Goal: Communication & Community: Answer question/provide support

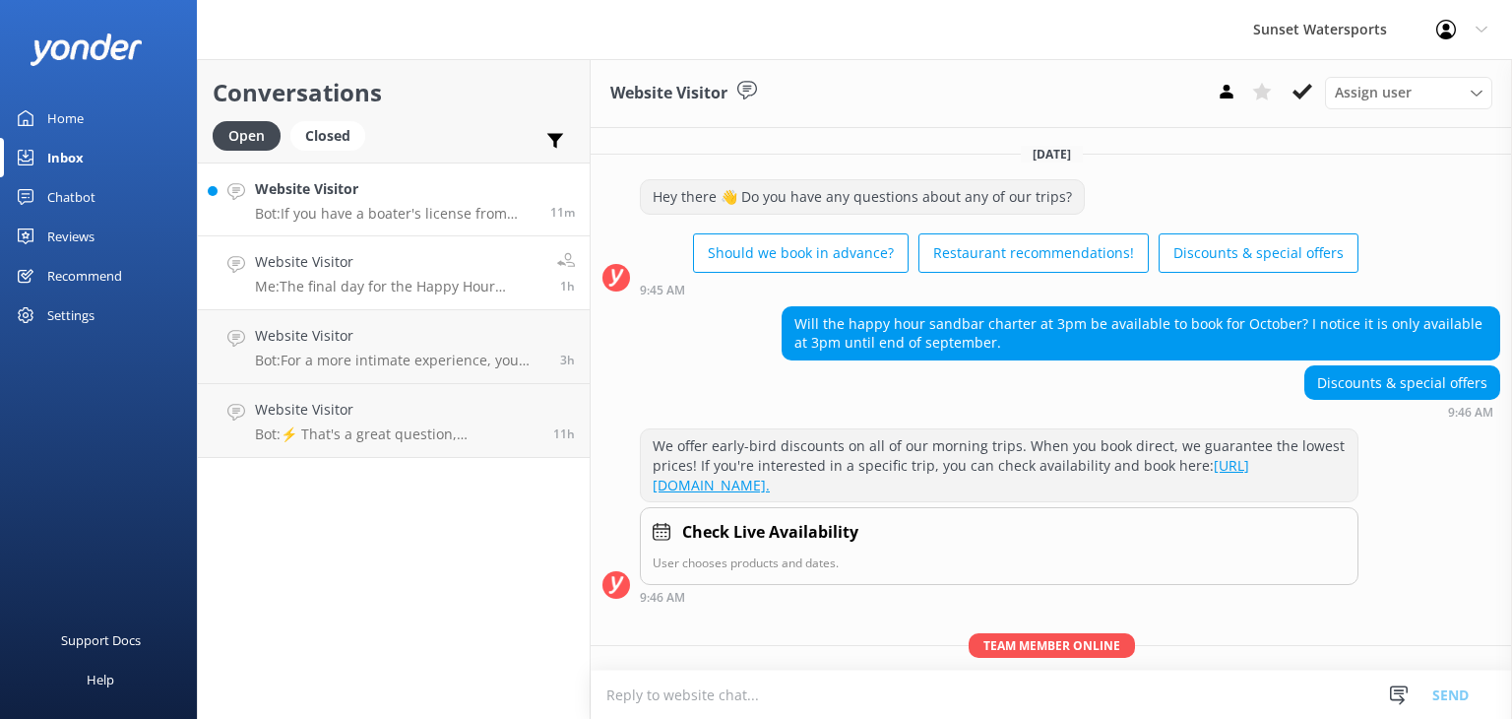
scroll to position [151, 0]
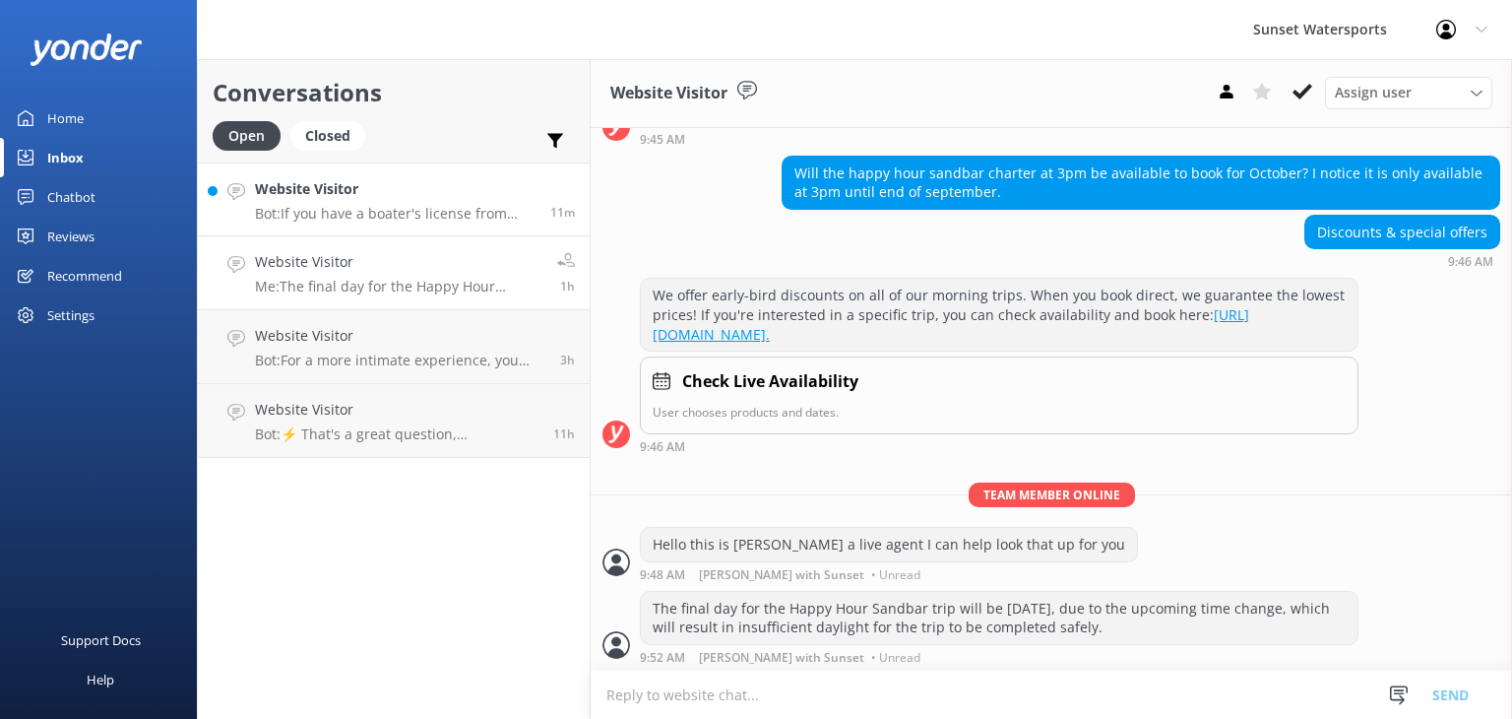
click at [324, 215] on p "Bot: If you have a boater's license from another state, you'll still need a [US…" at bounding box center [395, 214] width 281 height 18
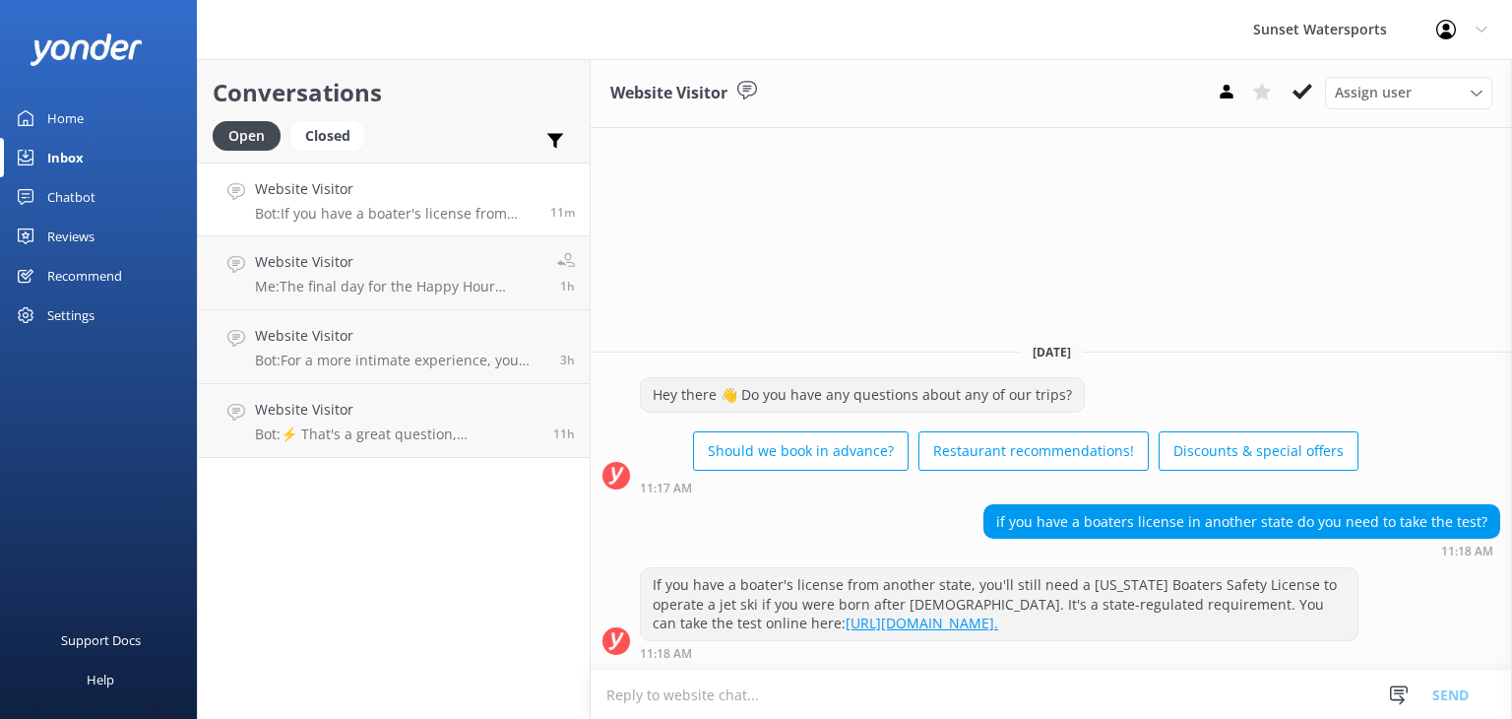
click at [633, 702] on textarea at bounding box center [1051, 694] width 921 height 48
click at [706, 696] on textarea "Hello this is [PERSON_NAME]" at bounding box center [1051, 693] width 921 height 49
click at [773, 688] on textarea "Hello this is [PERSON_NAME]" at bounding box center [1051, 693] width 921 height 49
type textarea "Hello this is [PERSON_NAME] a live Sunset agent, did you need help with anythin…"
click at [1461, 694] on button "Send" at bounding box center [1451, 693] width 74 height 49
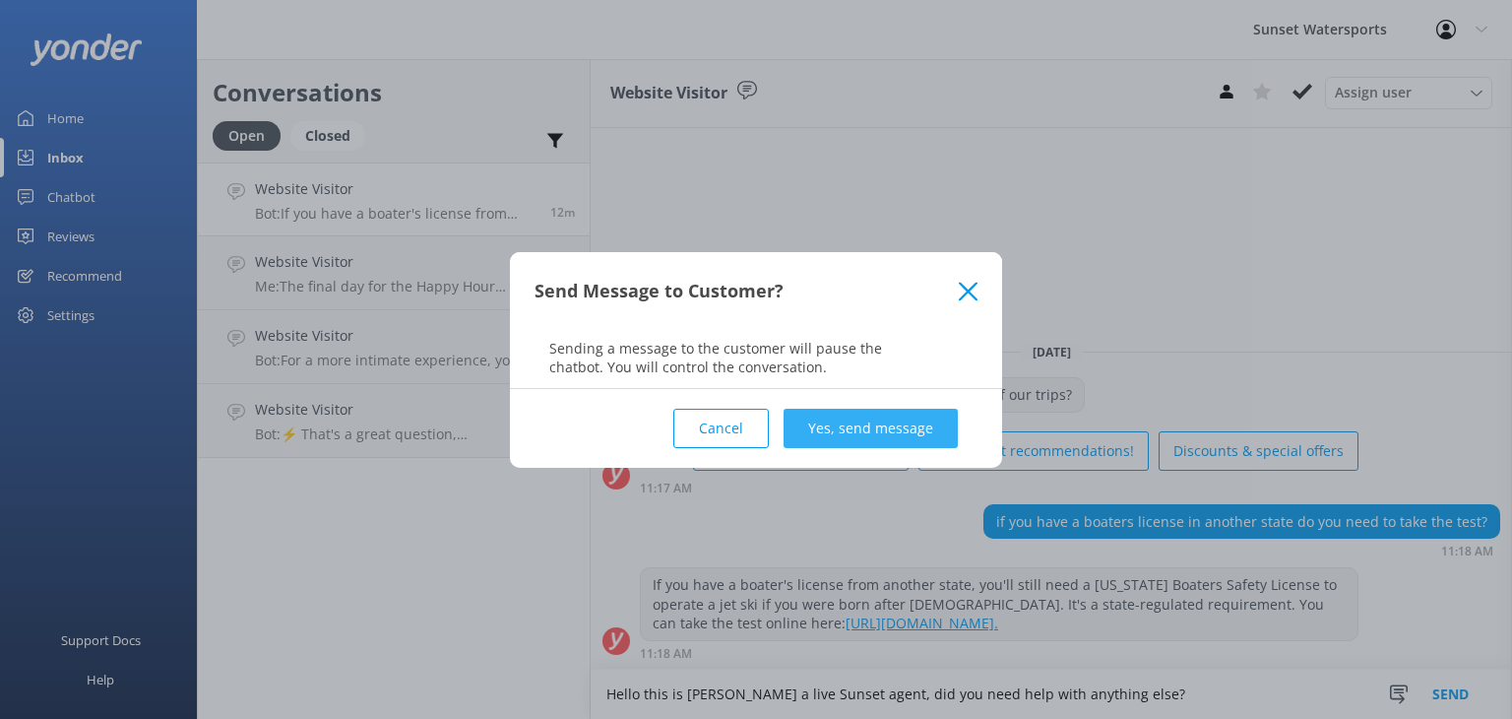
click at [855, 418] on button "Yes, send message" at bounding box center [871, 428] width 174 height 39
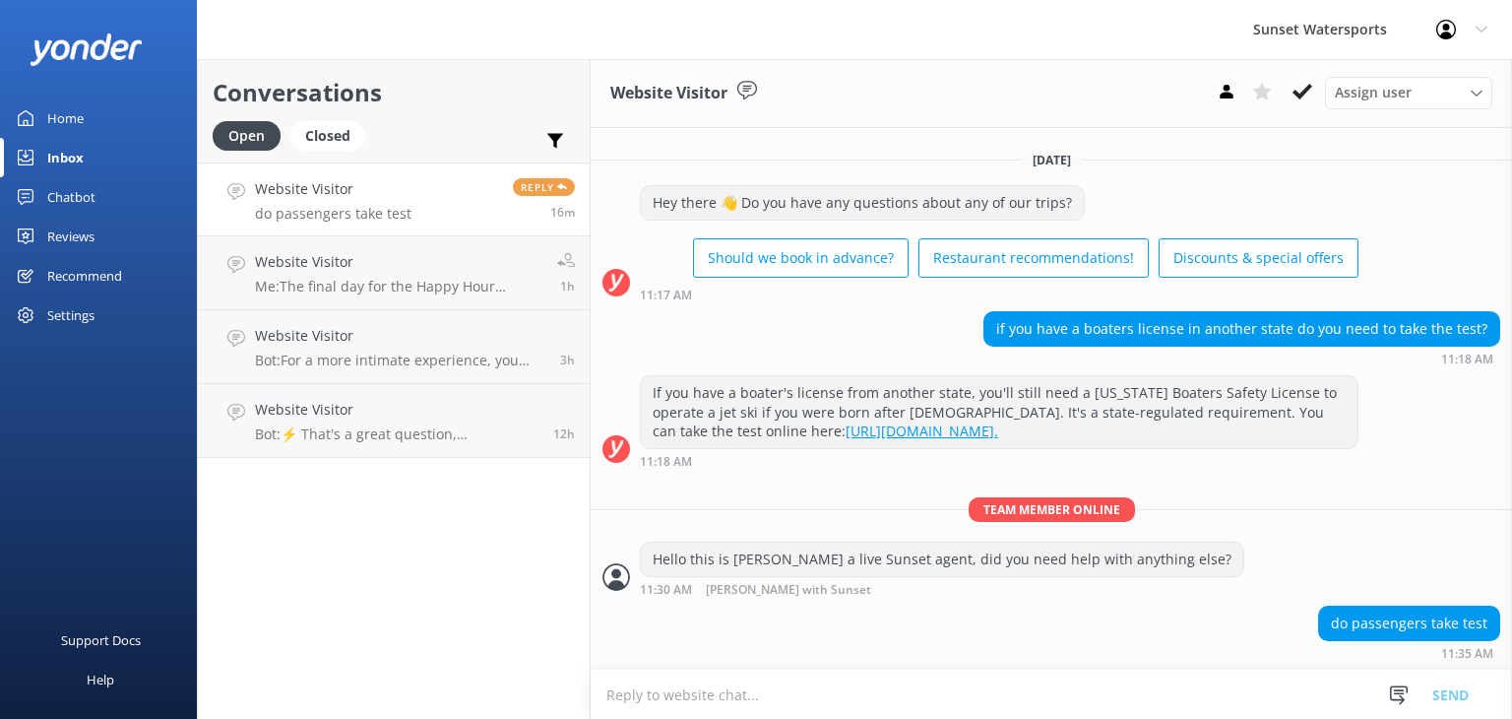
click at [629, 695] on textarea at bounding box center [1051, 694] width 921 height 48
type textarea "Only the drivers need to take the test, are you interested in booking for jet s…"
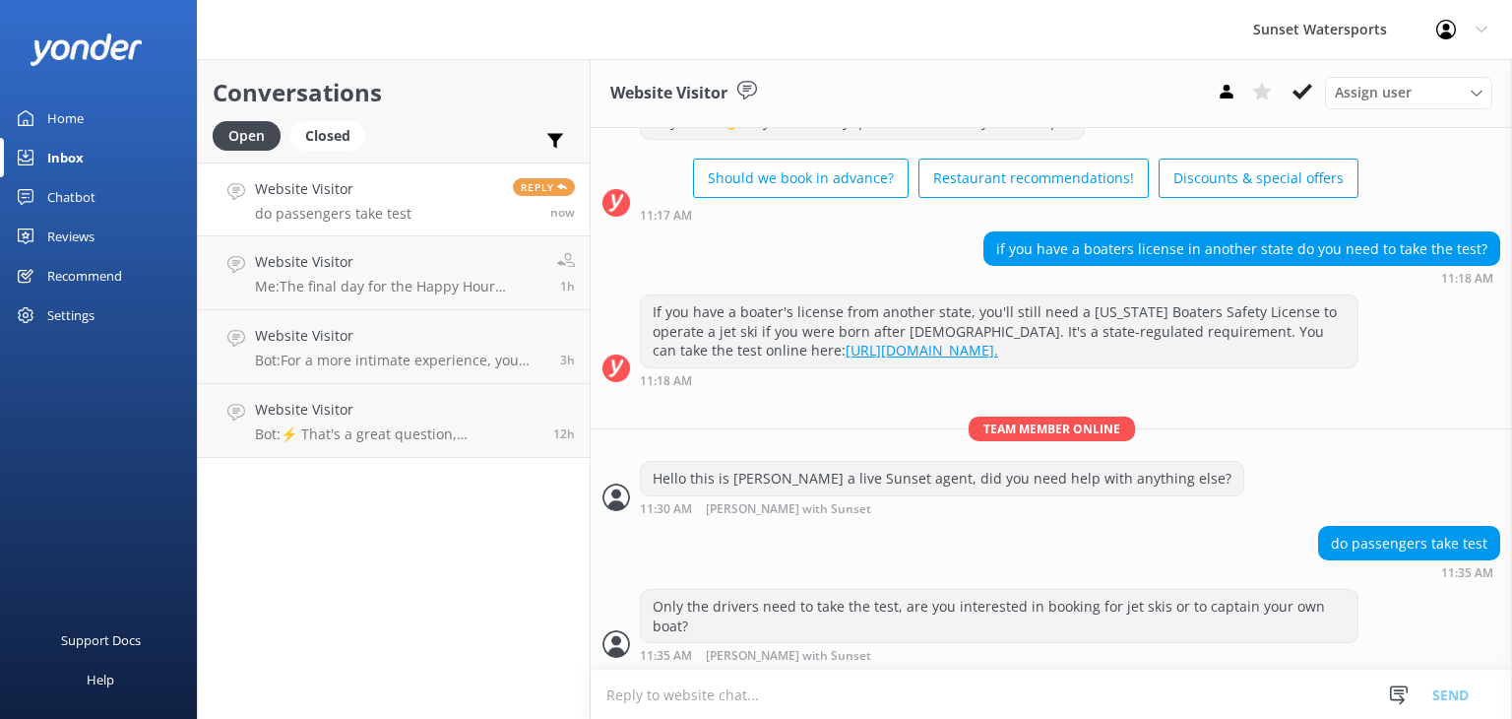
scroll to position [138, 0]
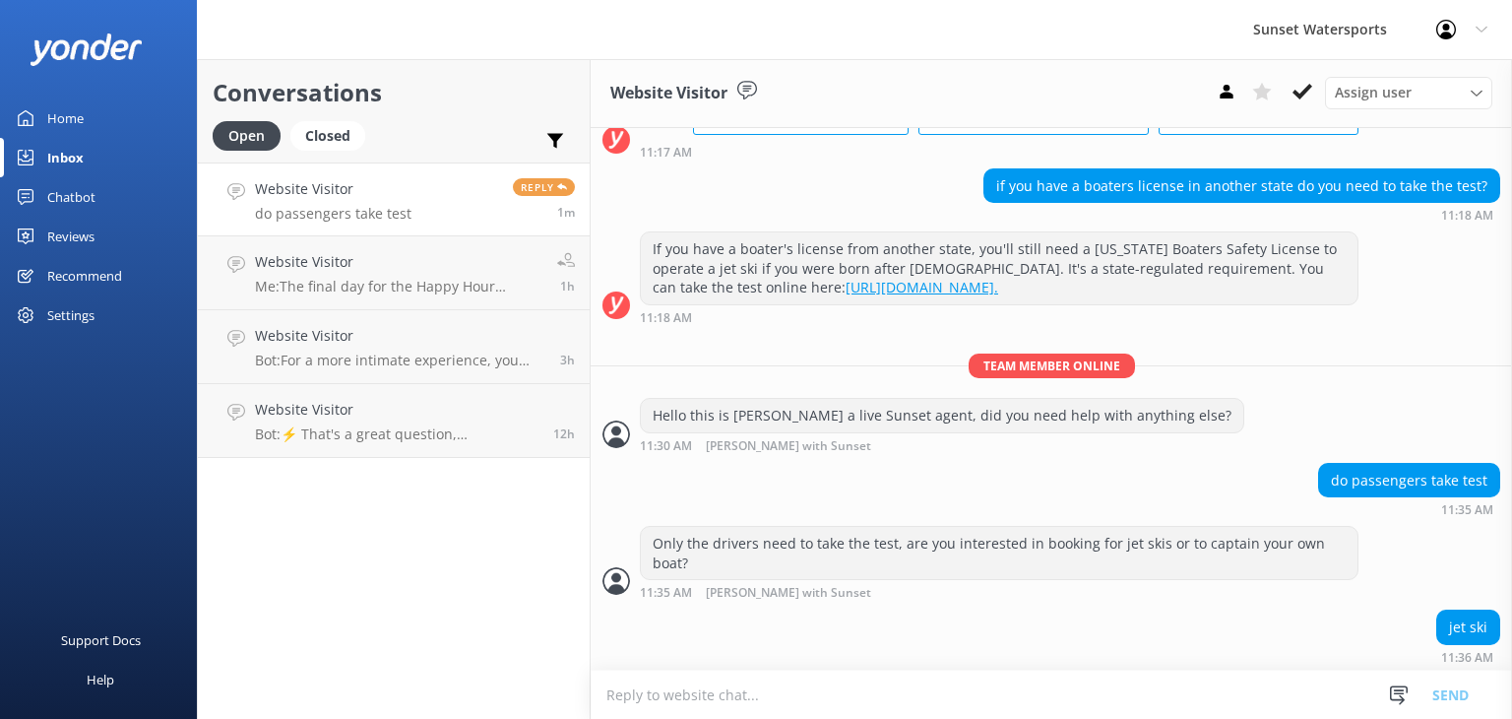
click at [636, 697] on textarea at bounding box center [1051, 694] width 921 height 48
click at [862, 690] on textarea "yes, so the jet ski passenger does not [PERSON_NAME] to take the test unless yo…" at bounding box center [1051, 693] width 921 height 49
click at [1066, 695] on textarea "yes, so the jet ski passenger does not need to take the test unless you pan on …" at bounding box center [1051, 693] width 921 height 49
drag, startPoint x: 1080, startPoint y: 694, endPoint x: 1066, endPoint y: 694, distance: 13.8
click at [1066, 694] on textarea "yes, so the jet ski passenger does not need to take the test unless you pan on …" at bounding box center [1051, 693] width 921 height 49
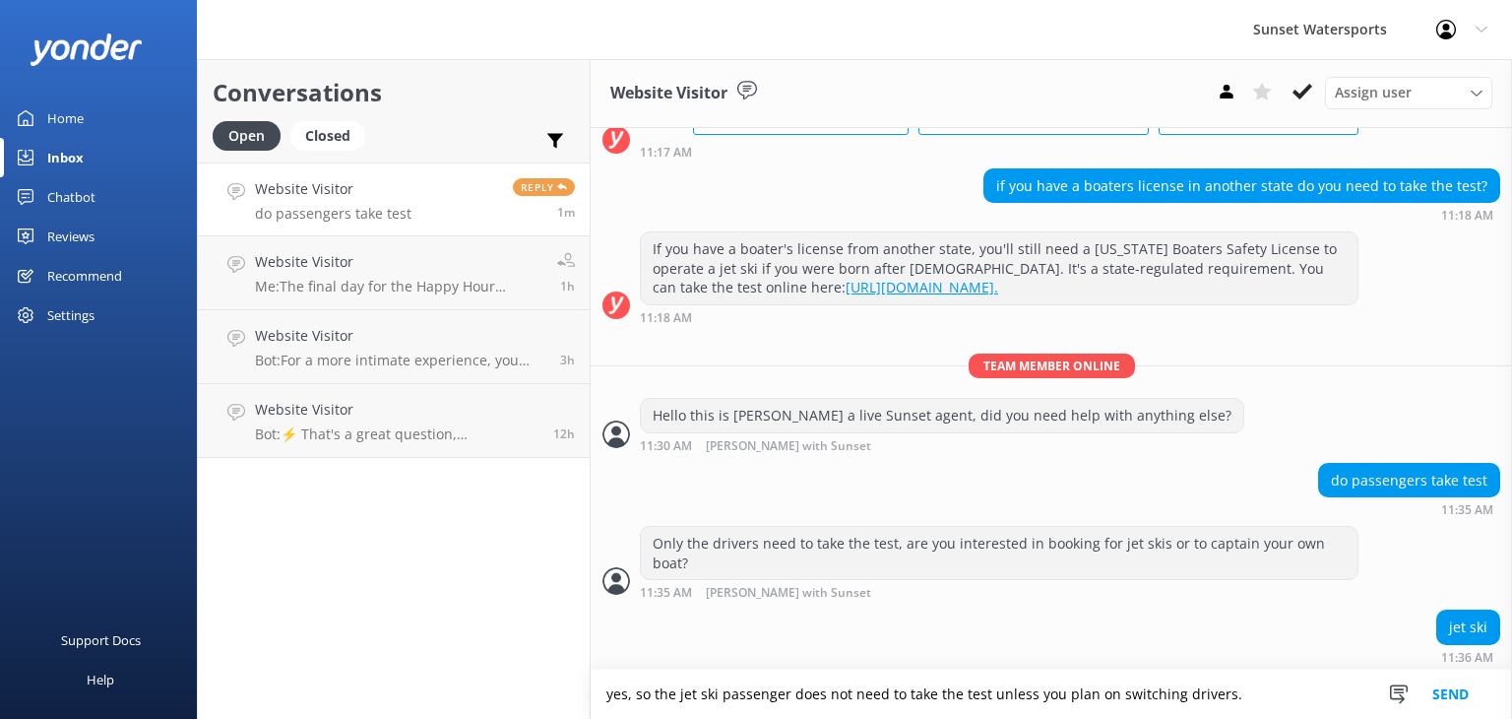
click at [1311, 695] on textarea "yes, so the jet ski passenger does not need to take the test unless you plan on…" at bounding box center [1051, 693] width 921 height 49
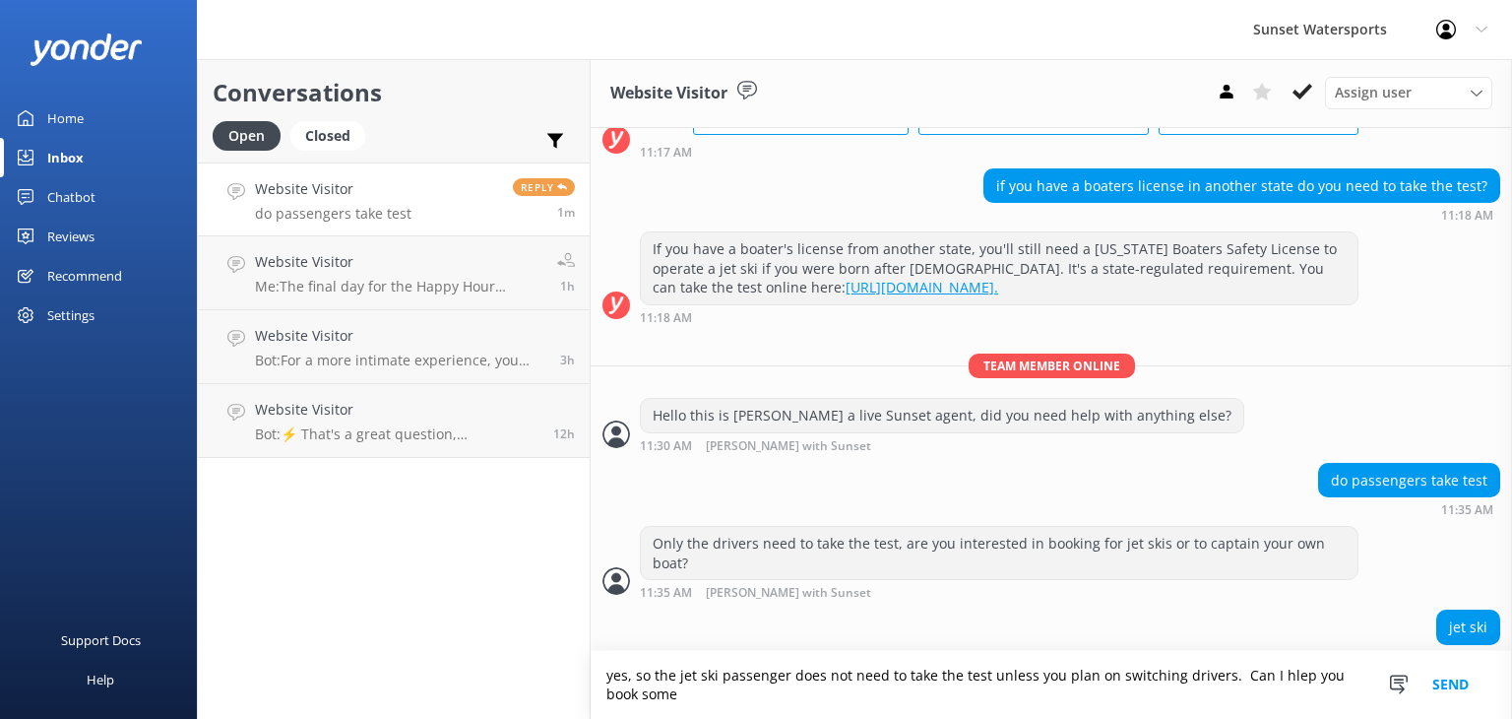
scroll to position [158, 0]
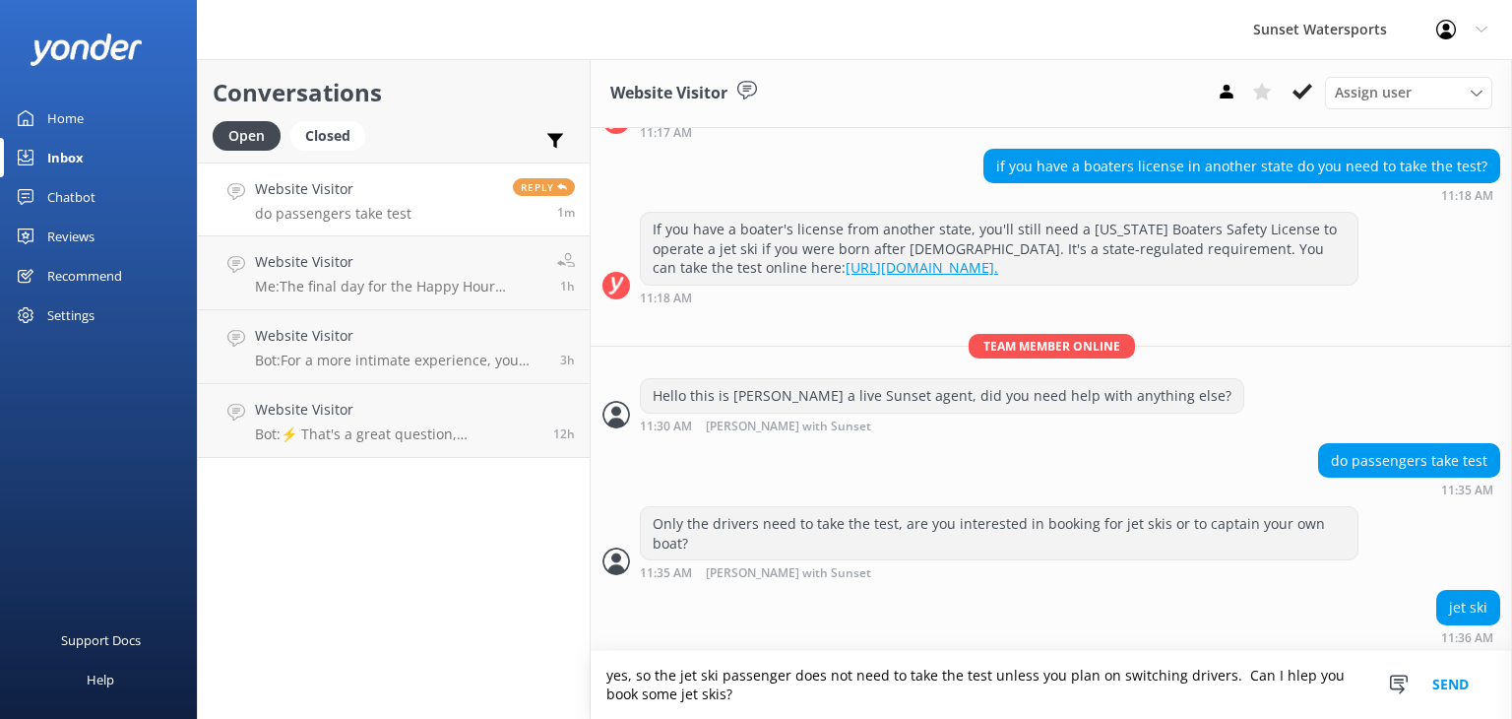
click at [1281, 673] on textarea "yes, so the jet ski passenger does not need to take the test unless you plan on…" at bounding box center [1051, 685] width 921 height 68
type textarea "yes, so the jet ski passenger does not need to take the test unless you plan on…"
click at [1450, 675] on button "Send" at bounding box center [1451, 685] width 74 height 68
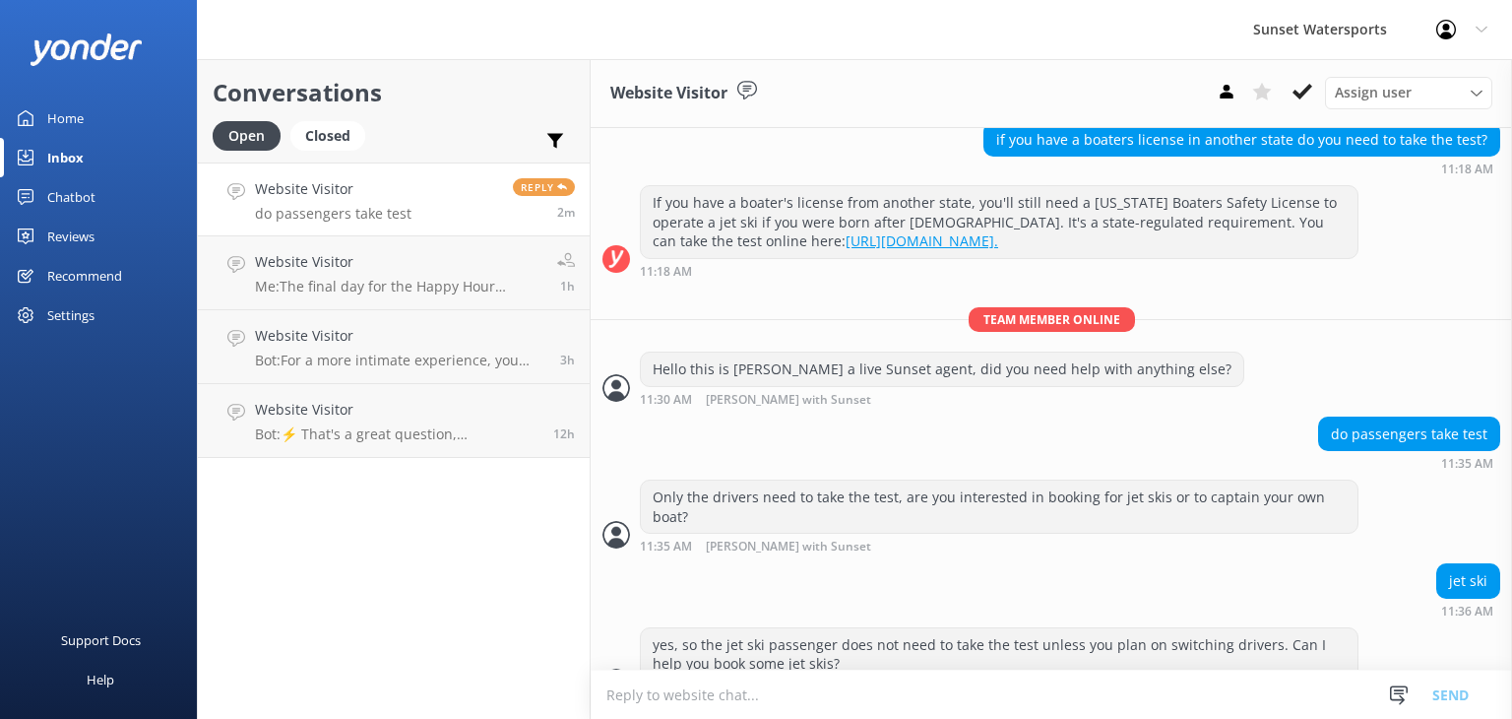
scroll to position [222, 0]
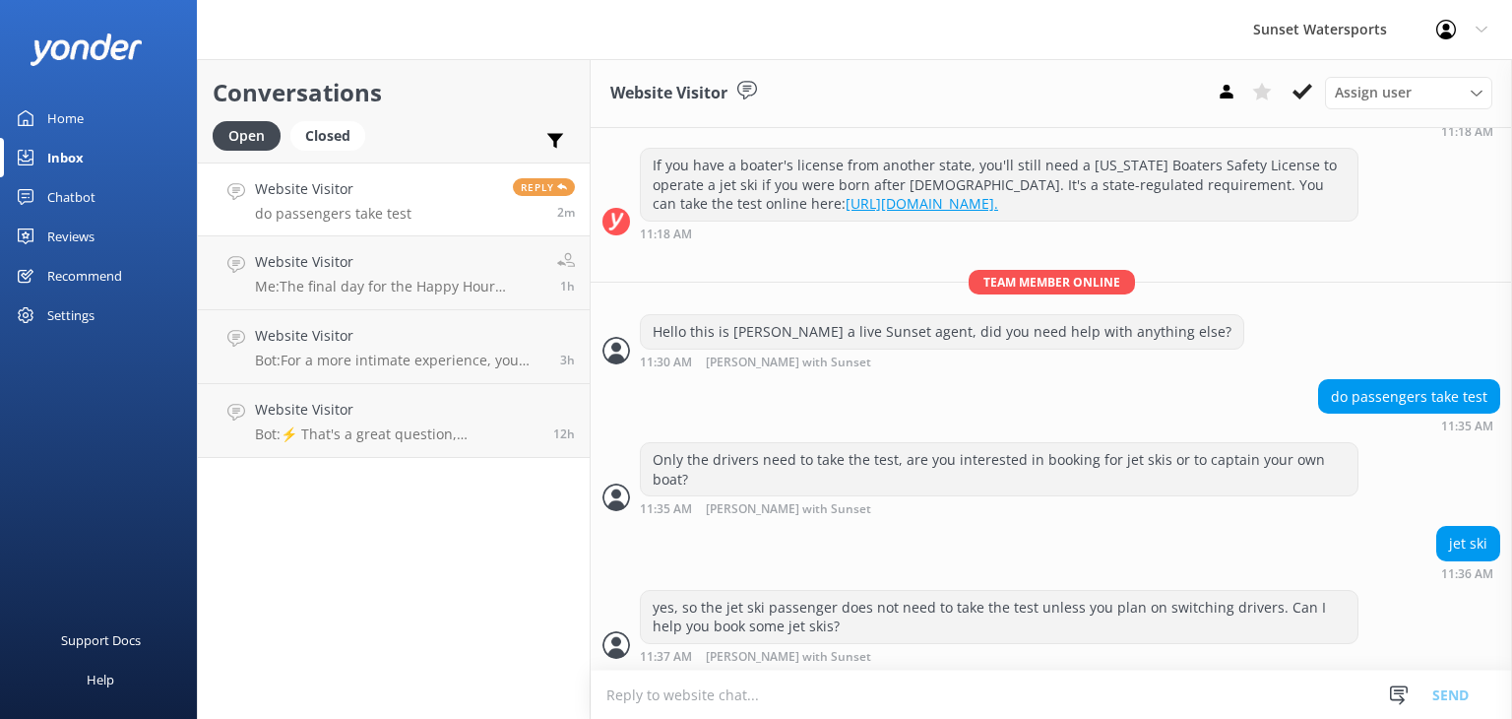
click at [703, 701] on textarea at bounding box center [1051, 694] width 921 height 48
type textarea "We do have some fall specials, which days are you looking to go and times?"
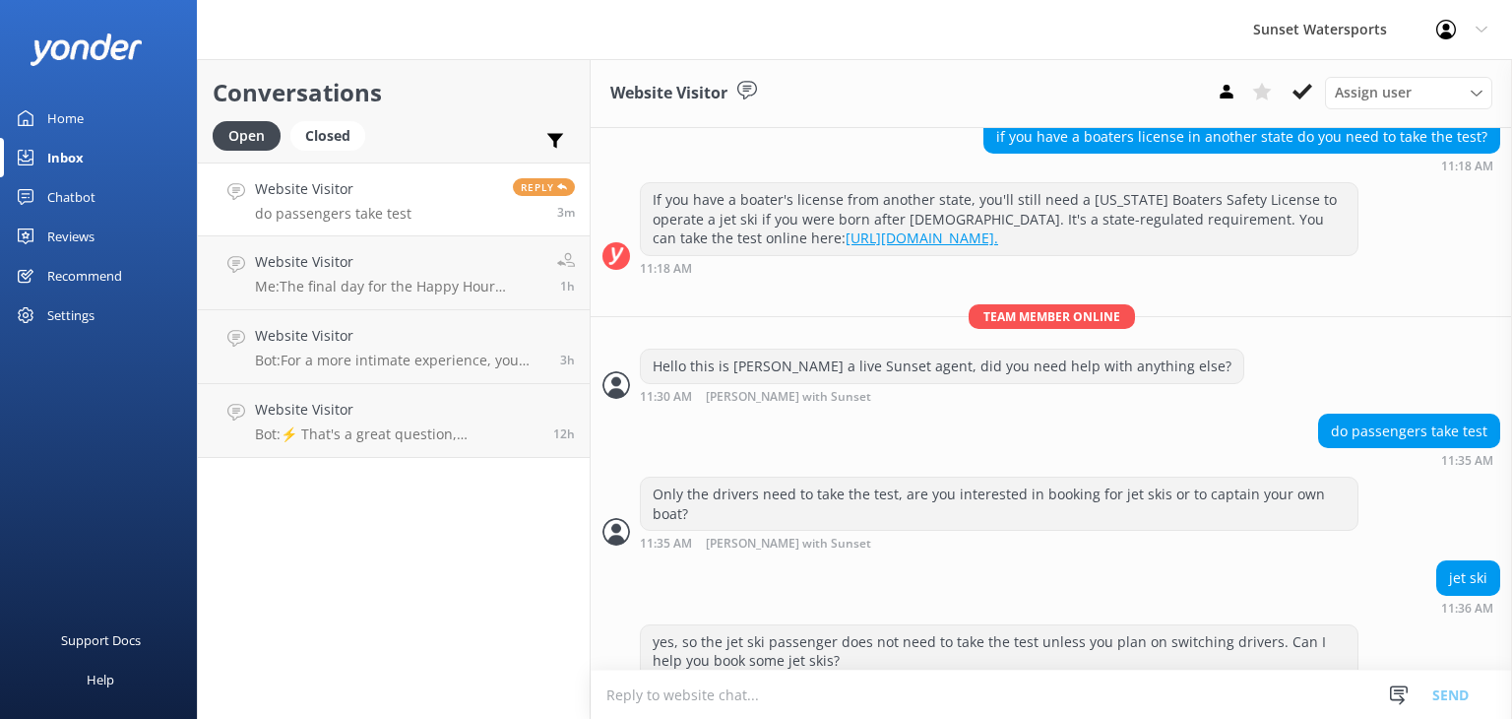
scroll to position [69, 0]
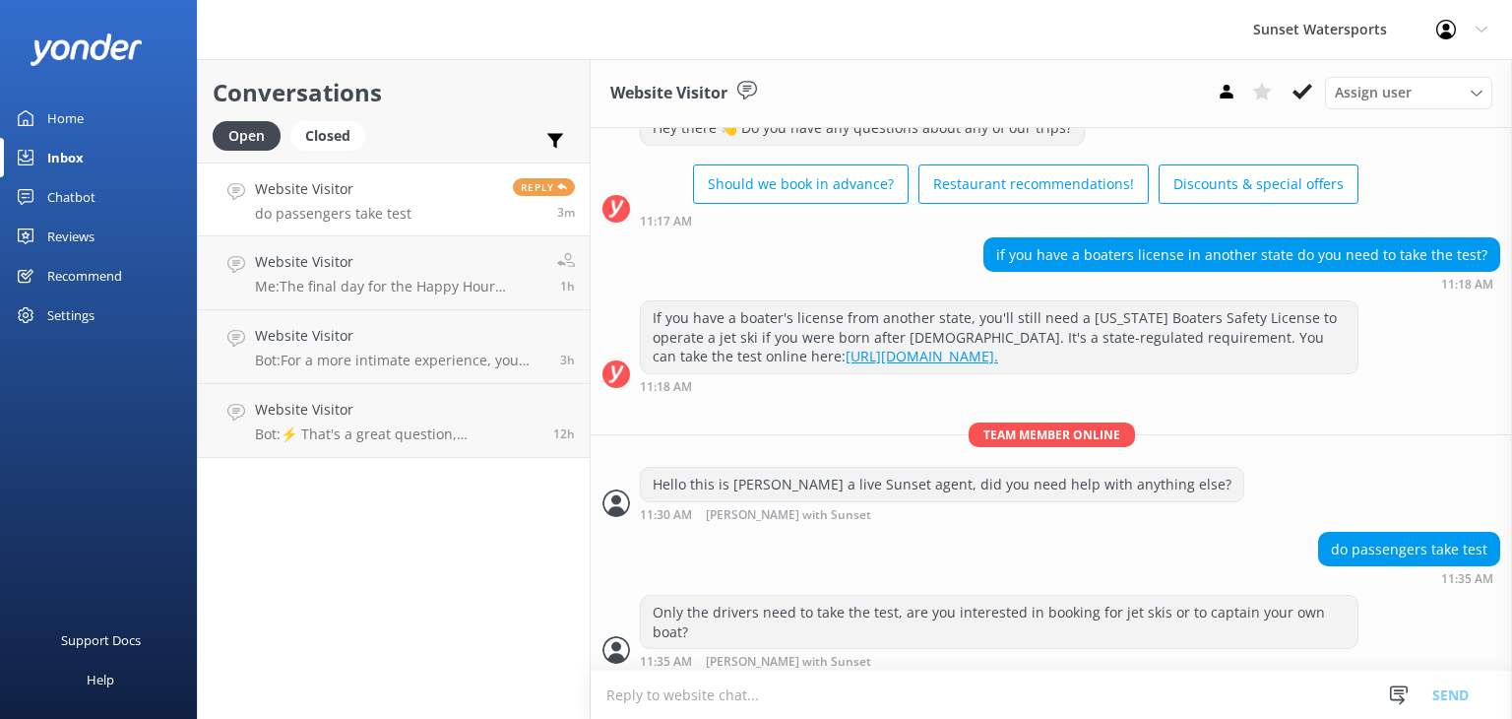
click at [846, 351] on link "[URL][DOMAIN_NAME]." at bounding box center [922, 356] width 153 height 19
click at [649, 700] on textarea at bounding box center [1051, 694] width 921 height 48
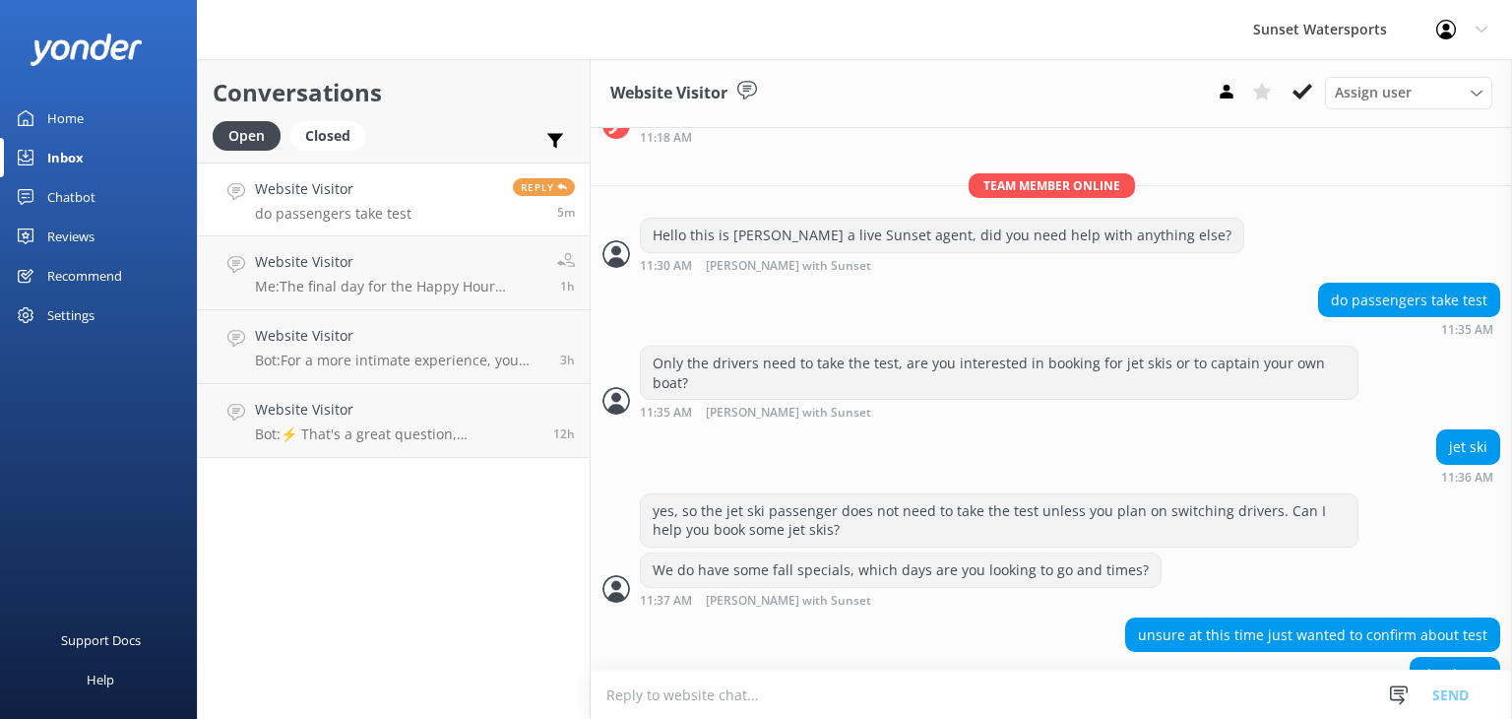
scroll to position [364, 0]
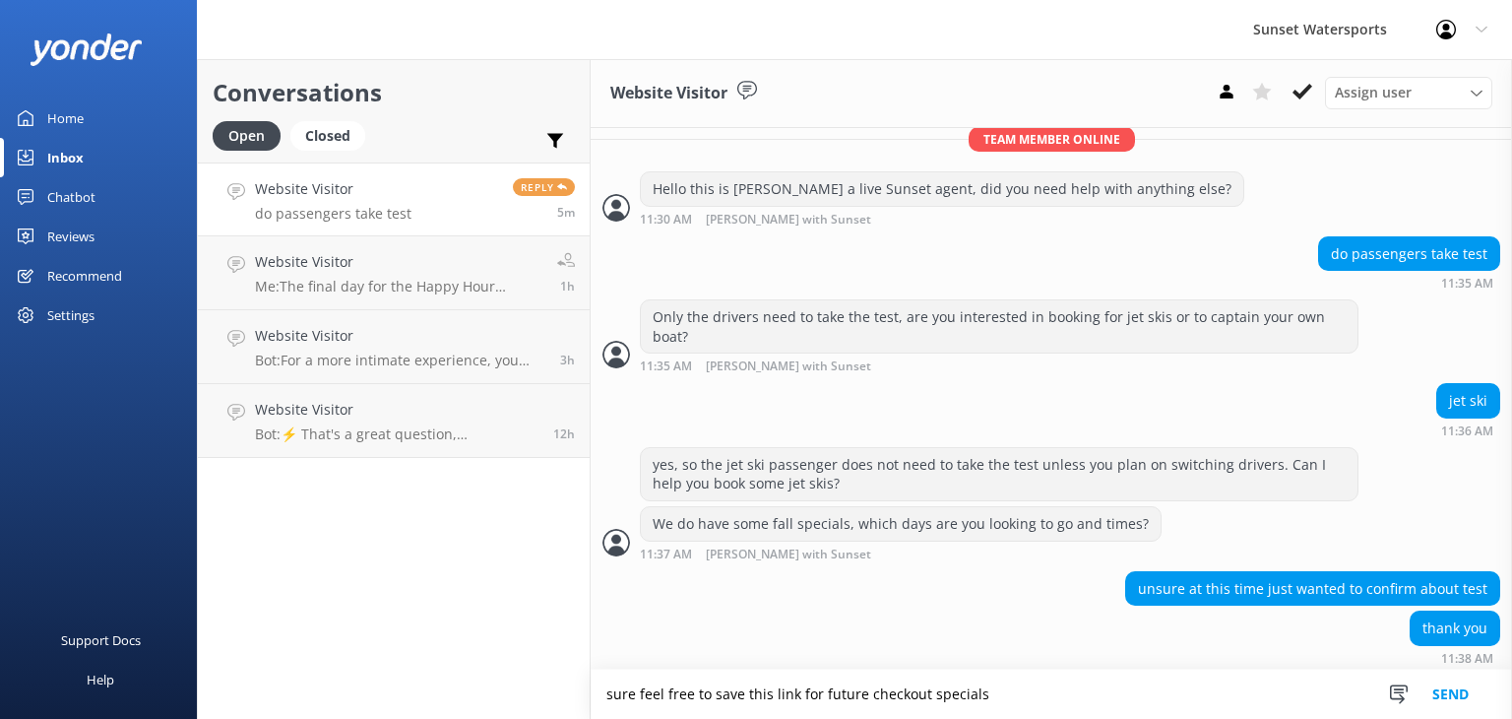
paste textarea "[URL][DOMAIN_NAME]"
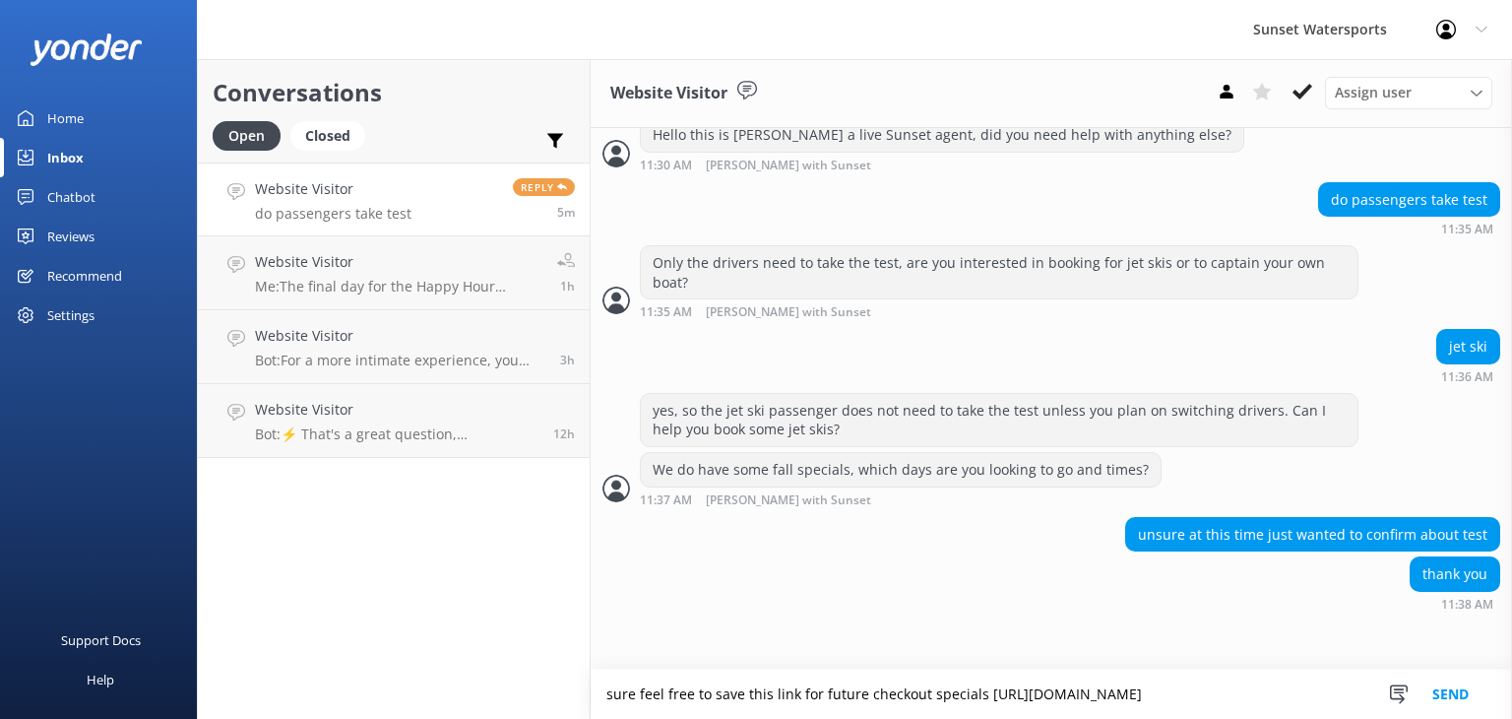
scroll to position [422, 0]
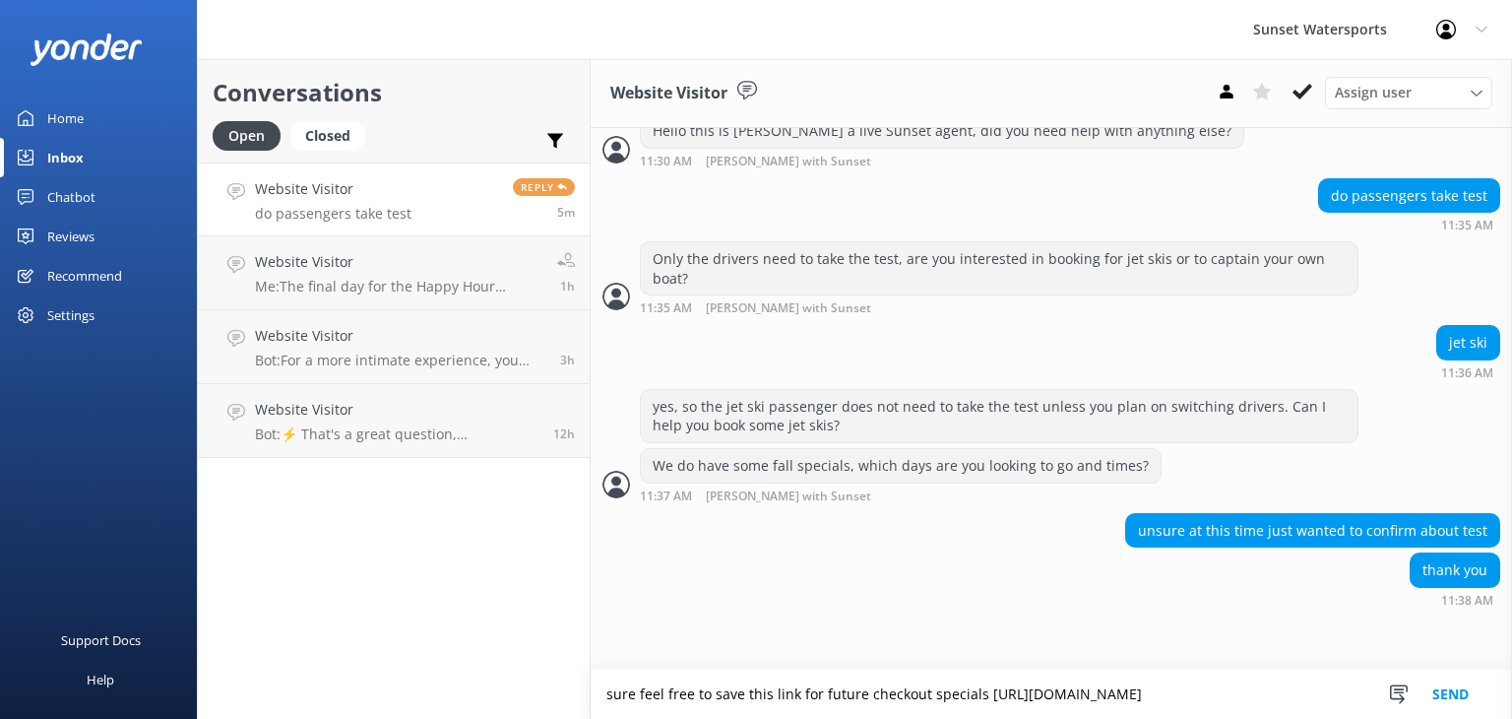
type textarea "sure feel free to save this link for future checkout specials [URL][DOMAIN_NAME]"
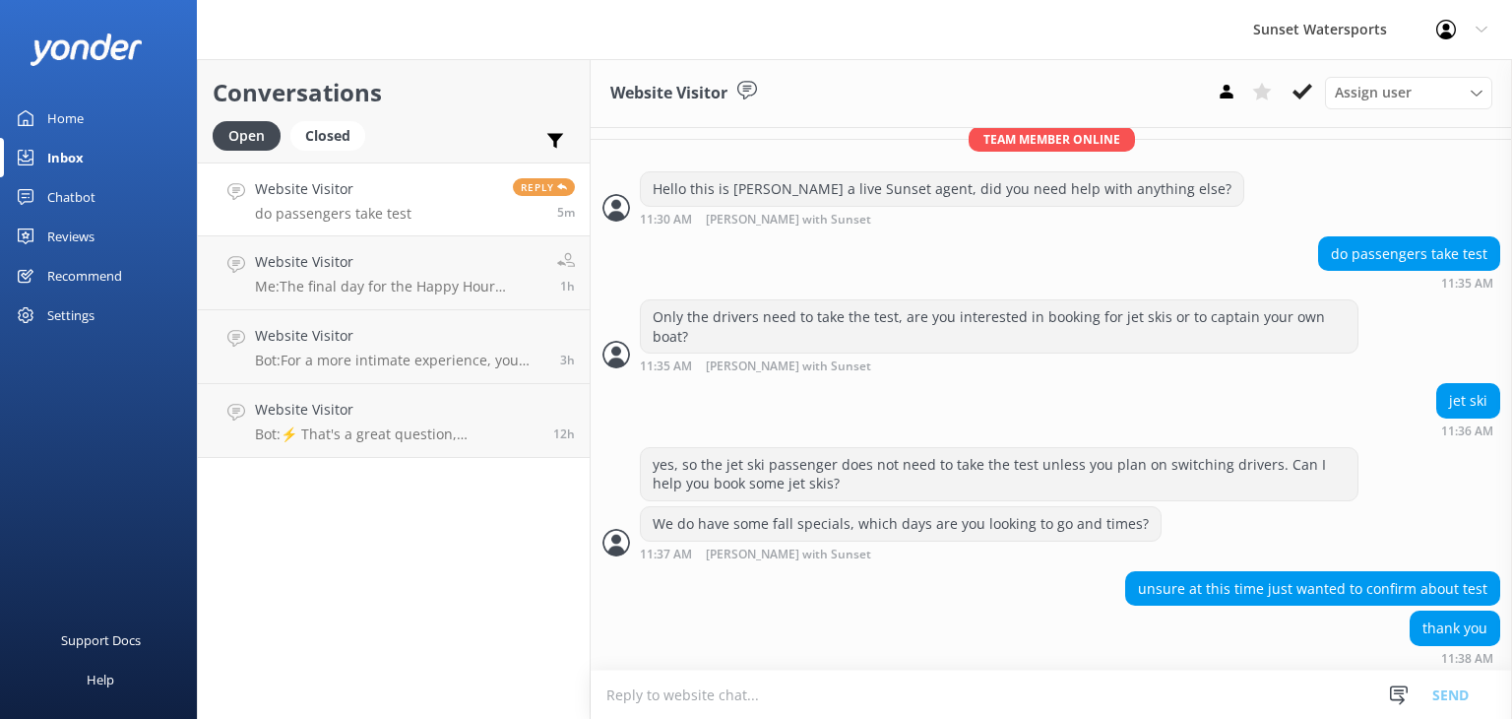
scroll to position [484, 0]
